Goal: Check status

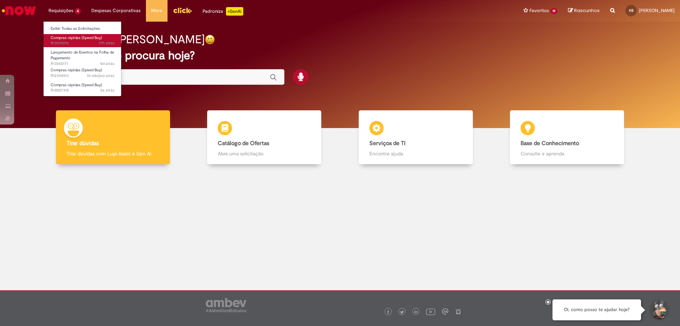
click at [70, 36] on span "Compras rápidas (Speed Buy)" at bounding box center [76, 37] width 51 height 5
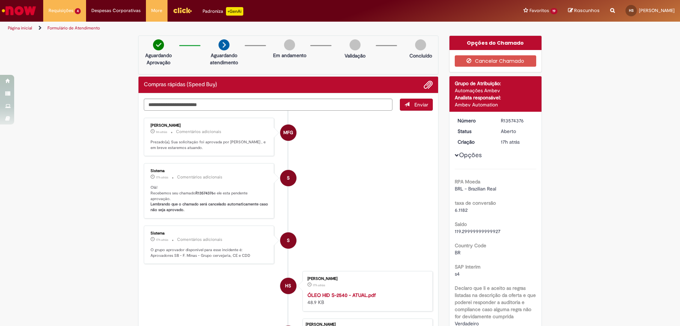
click at [20, 9] on img "Ir para a Homepage" at bounding box center [19, 11] width 36 height 14
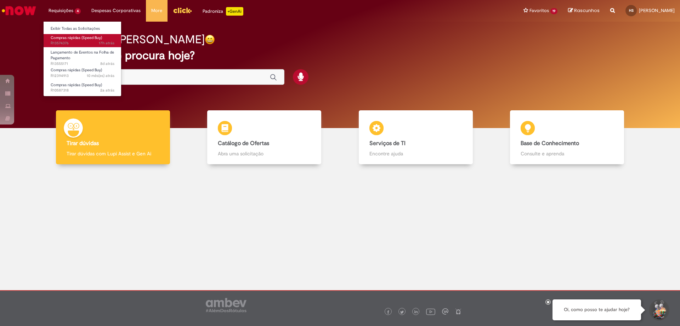
click at [62, 34] on link "Compras rápidas (Speed Buy) 17h atrás 17 horas atrás R13574376" at bounding box center [83, 40] width 78 height 13
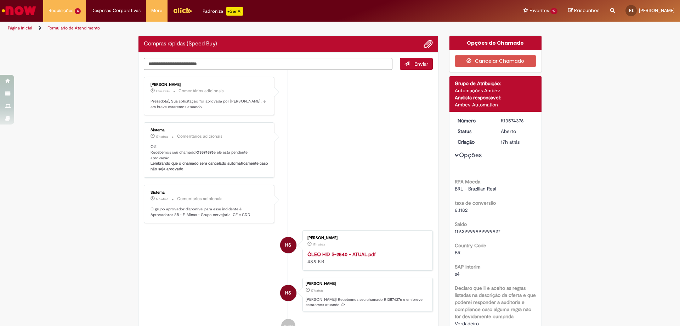
click at [331, 111] on li "Matheus Freire Garcia 23m atrás 23 minutos atrás Comentários adicionais Prezado…" at bounding box center [288, 96] width 289 height 39
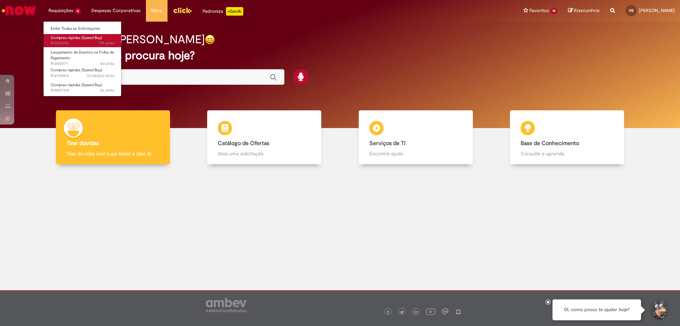
click at [66, 35] on span "Compras rápidas (Speed Buy)" at bounding box center [76, 37] width 51 height 5
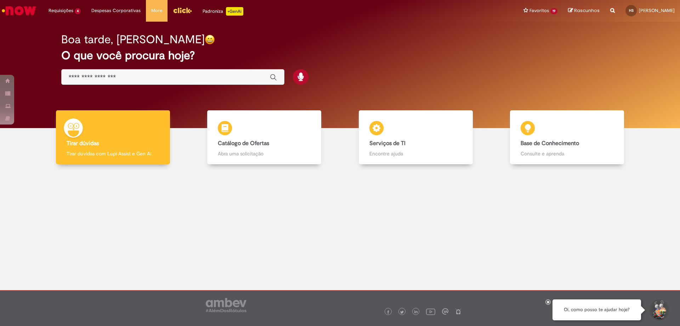
click at [400, 58] on h2 "O que você procura hoje?" at bounding box center [340, 55] width 558 height 12
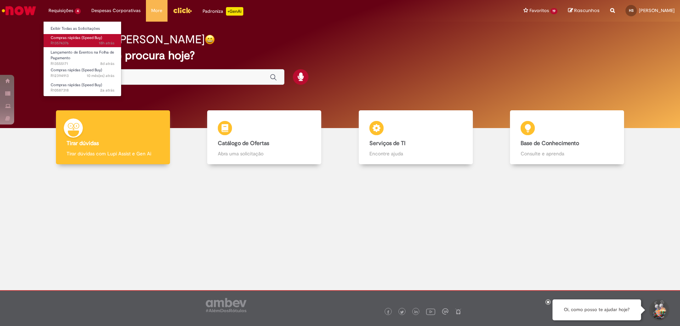
click at [63, 40] on span "18h atrás 18 horas atrás R13574376" at bounding box center [83, 43] width 64 height 6
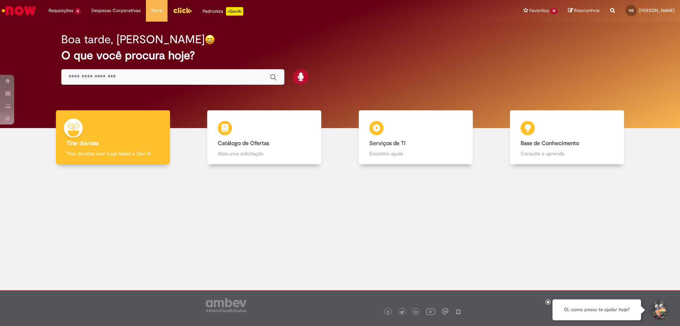
click at [340, 204] on div at bounding box center [340, 224] width 670 height 111
